Goal: Task Accomplishment & Management: Manage account settings

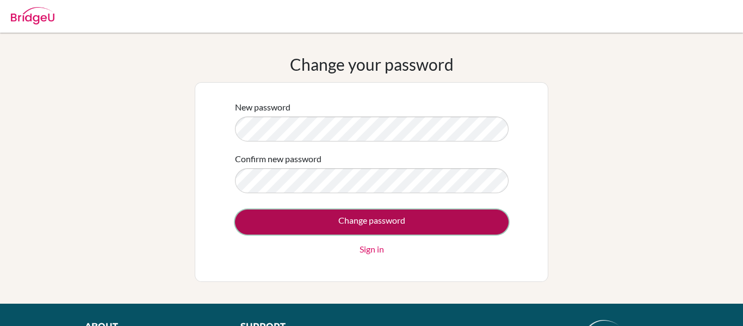
click at [379, 216] on input "Change password" at bounding box center [371, 221] width 273 height 25
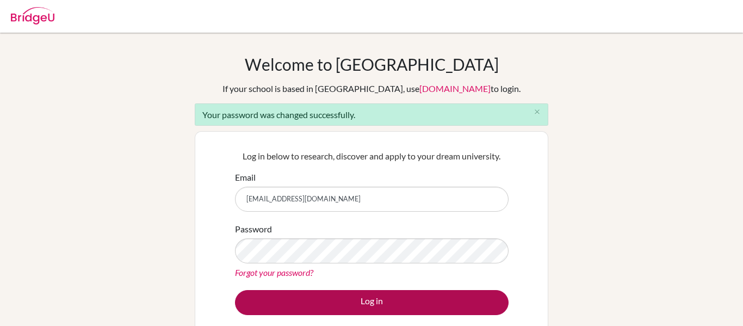
type input "[EMAIL_ADDRESS][DOMAIN_NAME]"
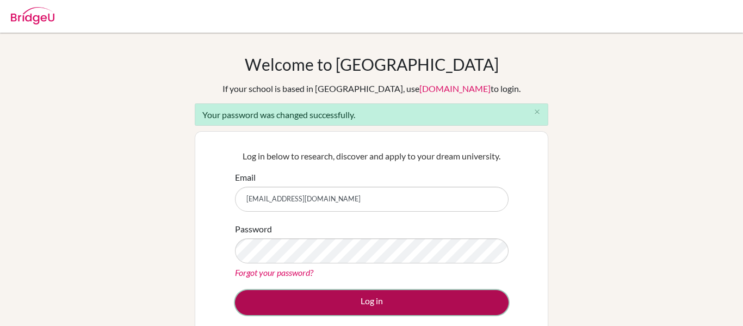
click at [378, 301] on button "Log in" at bounding box center [371, 302] width 273 height 25
